Goal: Check status: Check status

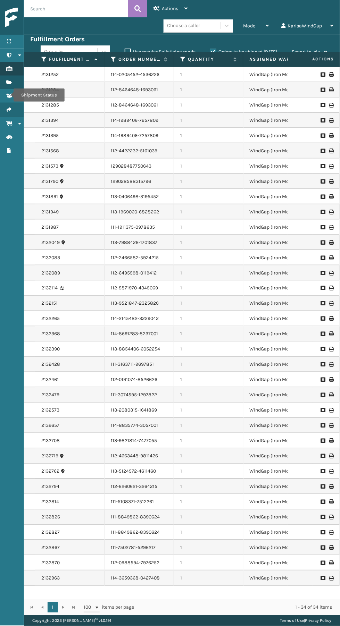
click at [9, 68] on icon "Shipment Status" at bounding box center [9, 68] width 6 height 5
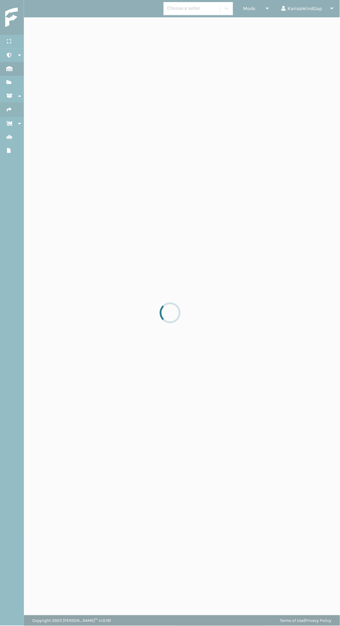
click at [9, 82] on div at bounding box center [170, 313] width 340 height 626
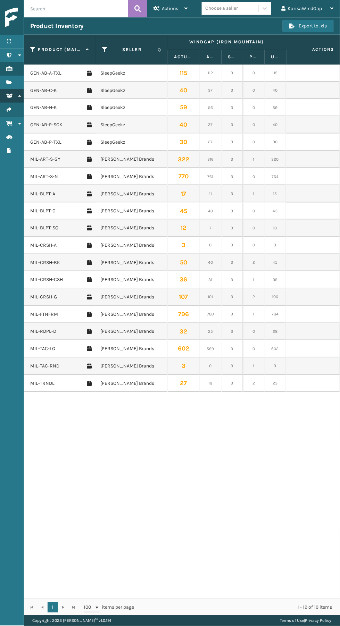
click at [10, 97] on icon at bounding box center [9, 95] width 6 height 5
click at [9, 68] on icon "Shipment Status" at bounding box center [9, 68] width 6 height 5
click at [9, 95] on icon at bounding box center [9, 95] width 6 height 5
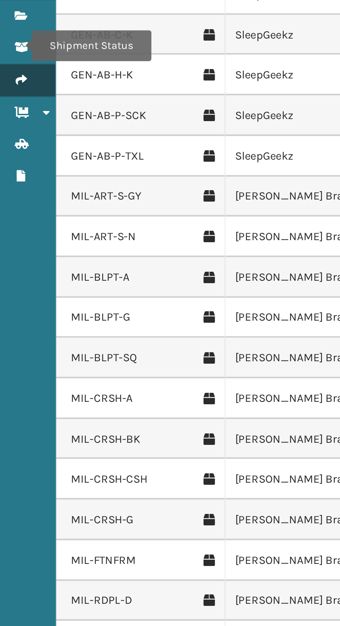
click at [8, 111] on icon at bounding box center [9, 109] width 6 height 5
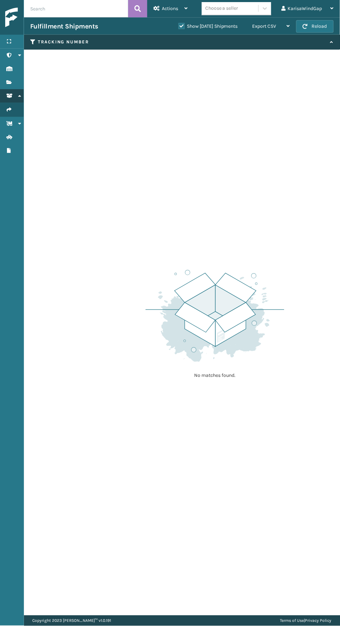
click at [9, 95] on icon at bounding box center [9, 95] width 6 height 5
click at [7, 298] on div "Menu Shipment Status Administration Shipment Status Inventory Shipment Status F…" at bounding box center [12, 313] width 24 height 626
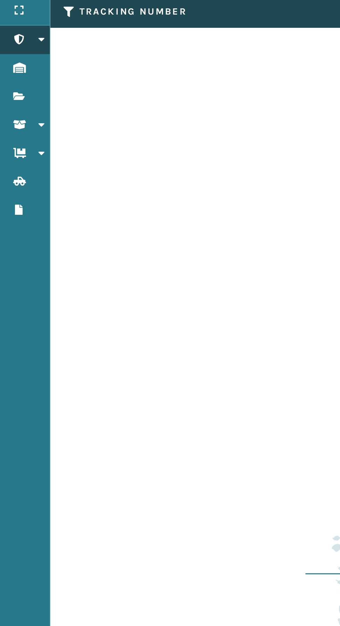
click at [10, 55] on icon "Shipment Status" at bounding box center [9, 55] width 6 height 5
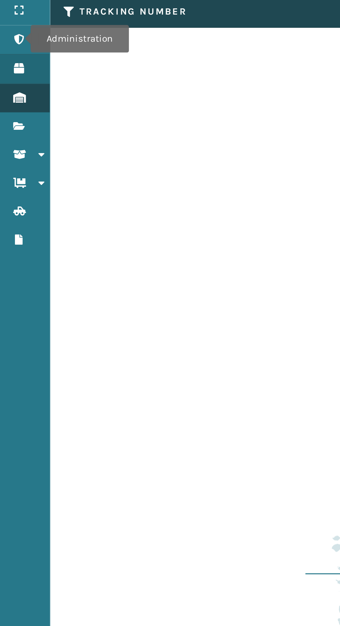
click at [7, 84] on icon "Administration" at bounding box center [9, 83] width 6 height 5
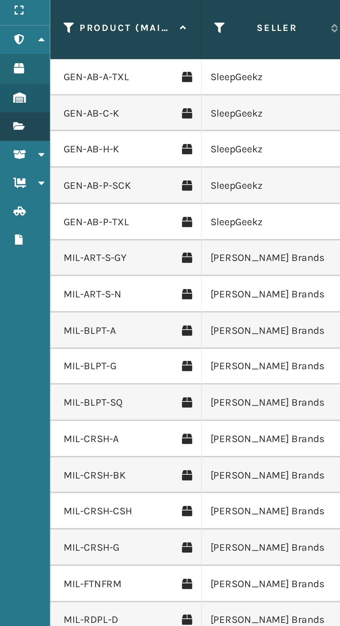
click at [8, 95] on icon at bounding box center [9, 96] width 6 height 5
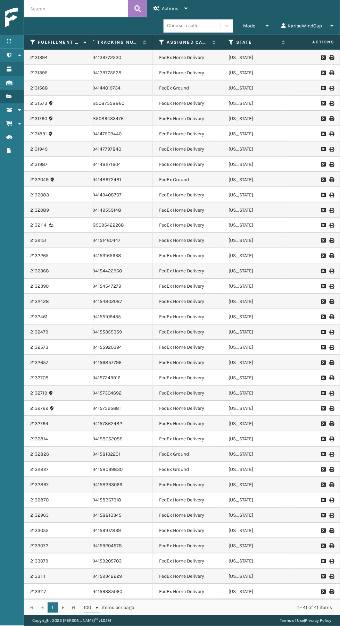
scroll to position [0, 299]
